Goal: Task Accomplishment & Management: Use online tool/utility

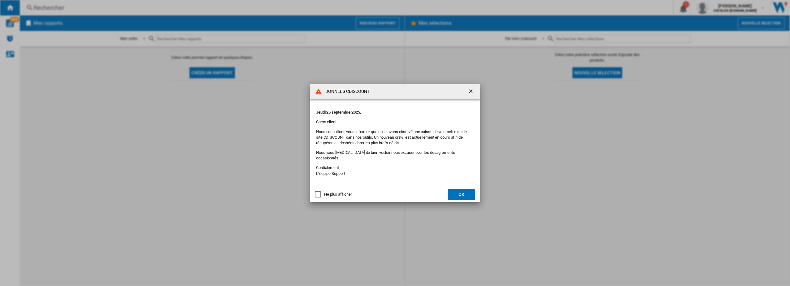
click at [315, 191] on div "Ne plus afficher" at bounding box center [318, 194] width 6 height 6
click at [469, 194] on button "OK" at bounding box center [461, 194] width 27 height 11
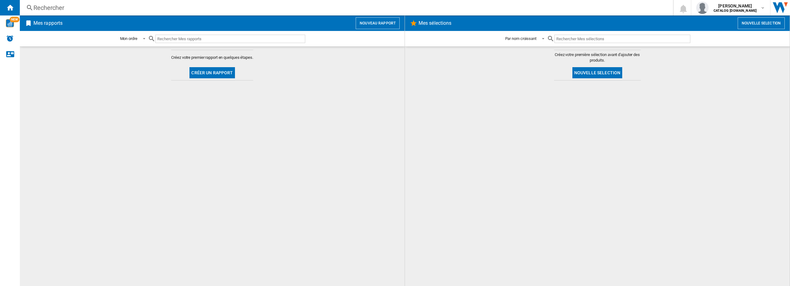
click at [384, 20] on button "Nouveau rapport" at bounding box center [378, 23] width 44 height 12
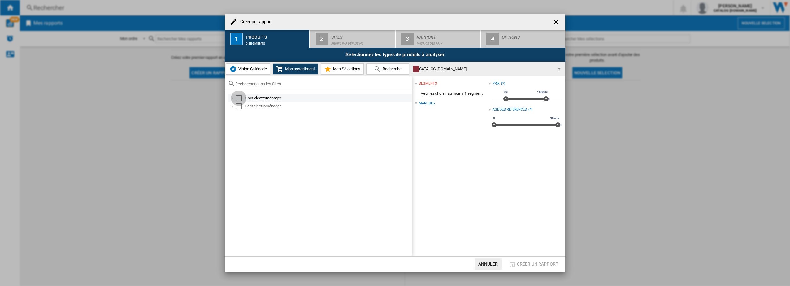
click at [237, 99] on div "Select" at bounding box center [239, 98] width 6 height 6
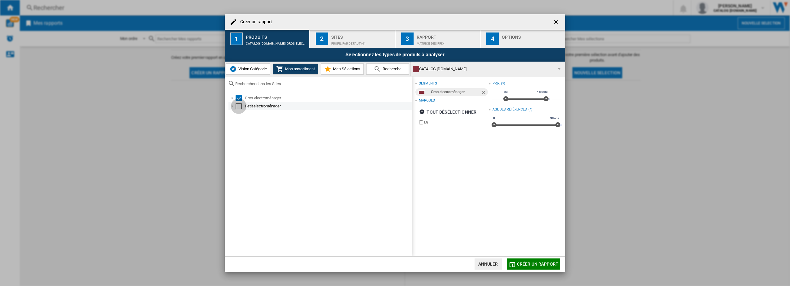
click at [239, 107] on div "Select" at bounding box center [239, 106] width 6 height 6
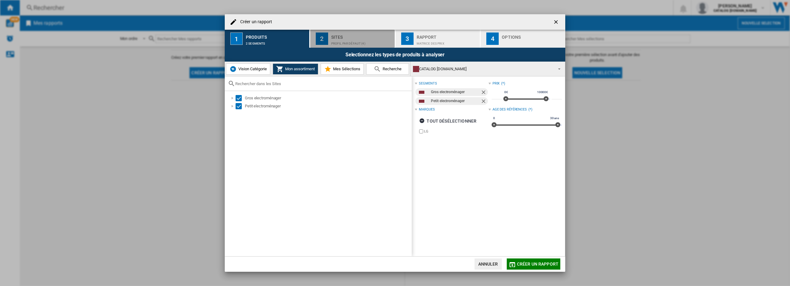
click at [351, 36] on div "Sites" at bounding box center [361, 35] width 61 height 7
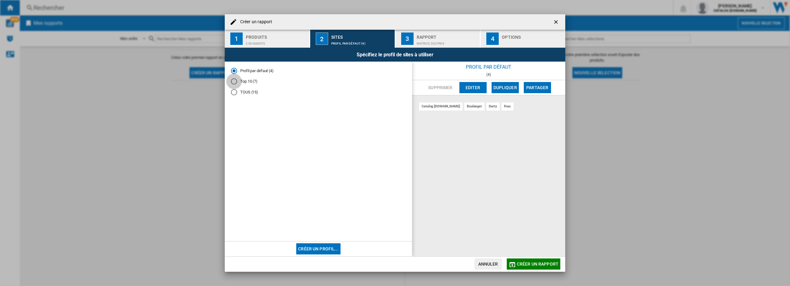
click at [233, 81] on div "Top 10 (7)" at bounding box center [234, 81] width 6 height 6
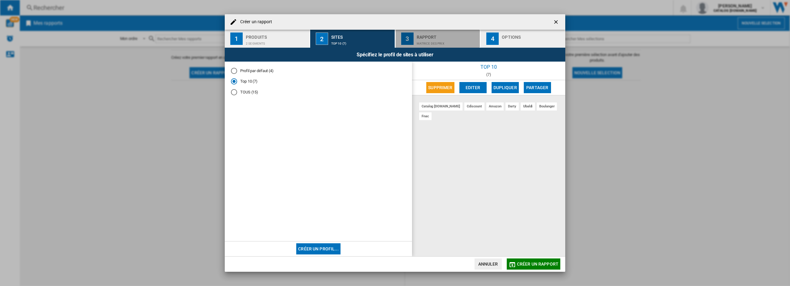
click at [441, 43] on div "Matrice des prix" at bounding box center [447, 42] width 61 height 7
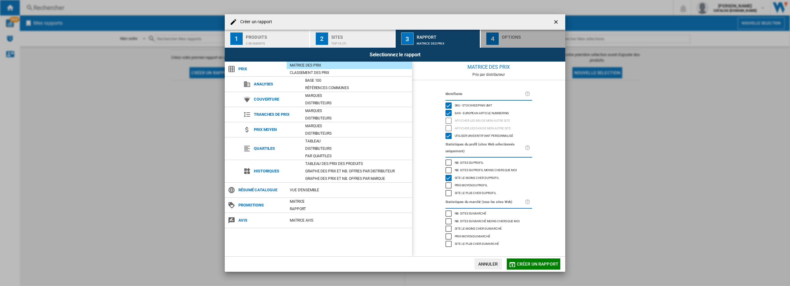
drag, startPoint x: 517, startPoint y: 36, endPoint x: 476, endPoint y: 44, distance: 41.3
click at [517, 36] on div "Options" at bounding box center [532, 35] width 61 height 7
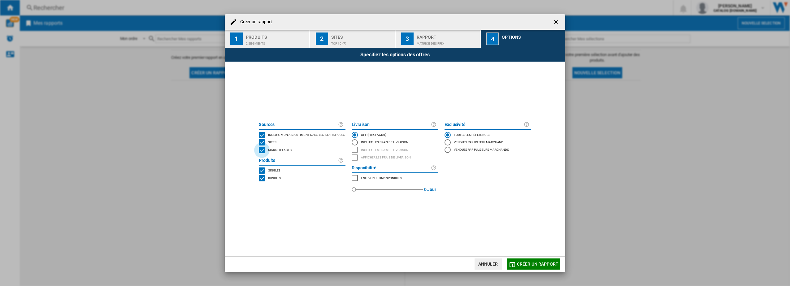
click at [259, 149] on div "MARKETPLACES" at bounding box center [262, 150] width 6 height 6
drag, startPoint x: 521, startPoint y: 263, endPoint x: 508, endPoint y: 274, distance: 17.3
click at [521, 263] on span "Créer un rapport" at bounding box center [537, 264] width 41 height 5
